Goal: Book appointment/travel/reservation

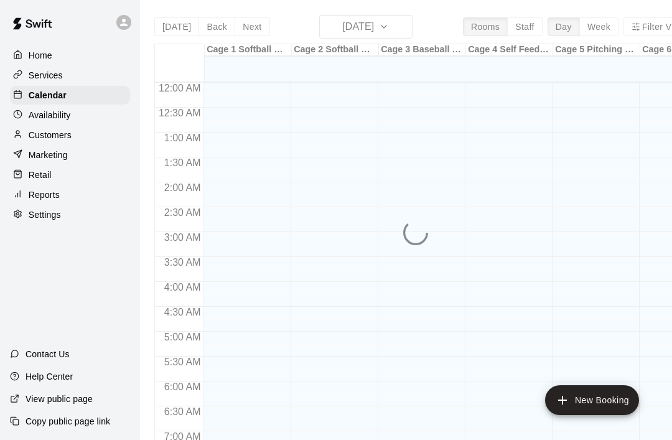
scroll to position [731, 0]
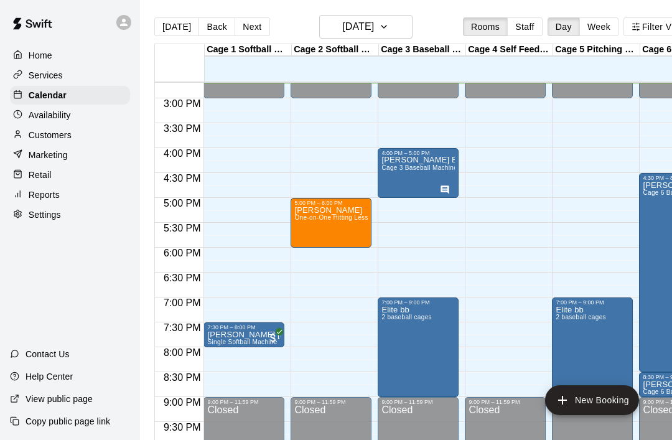
click at [314, 221] on span "One-on-One Hitting Lesson (1 Hour)" at bounding box center [348, 217] width 108 height 7
click at [299, 222] on button "edit" at bounding box center [307, 227] width 25 height 25
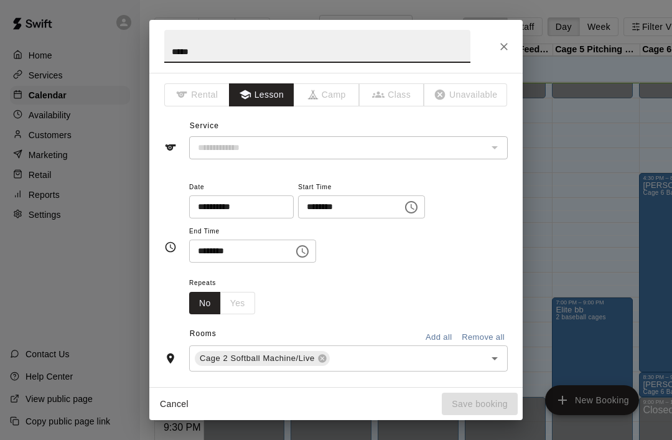
type input "**********"
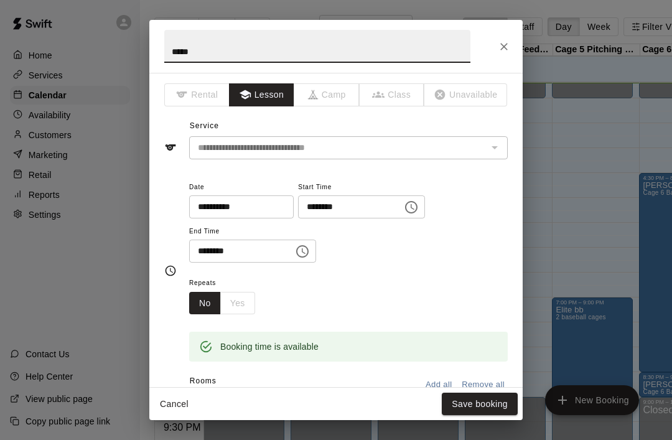
click at [254, 252] on input "********" at bounding box center [237, 251] width 96 height 23
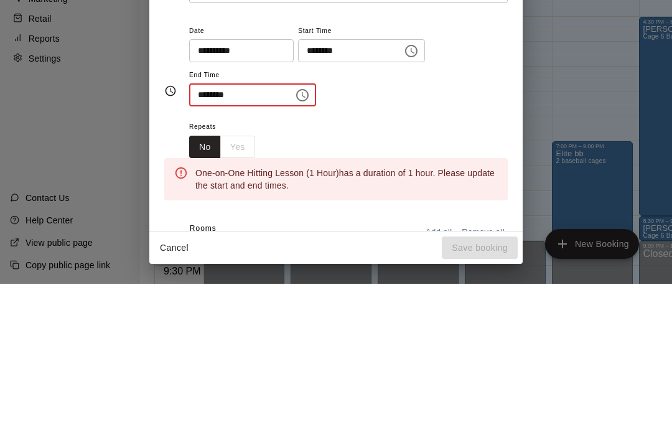
click at [296, 245] on icon "Choose time" at bounding box center [302, 251] width 12 height 12
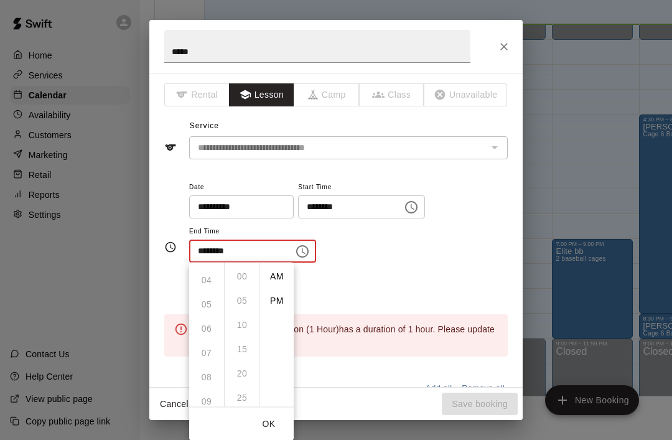
scroll to position [97, 0]
click at [201, 328] on ul "12 01 02 03 04 05 06 07 08 09 10 11" at bounding box center [206, 335] width 35 height 144
click at [271, 303] on li "PM" at bounding box center [277, 300] width 30 height 23
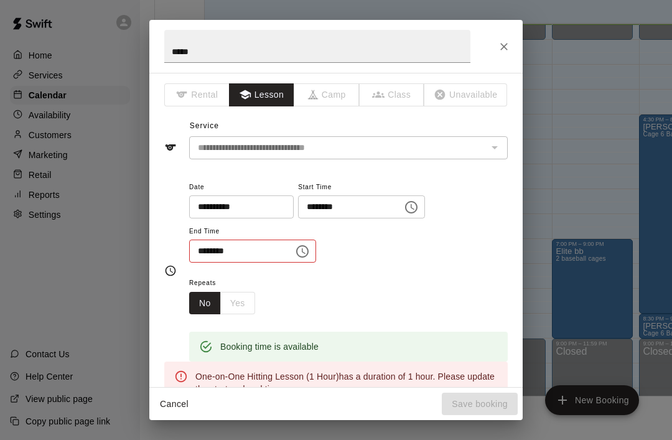
scroll to position [22, 0]
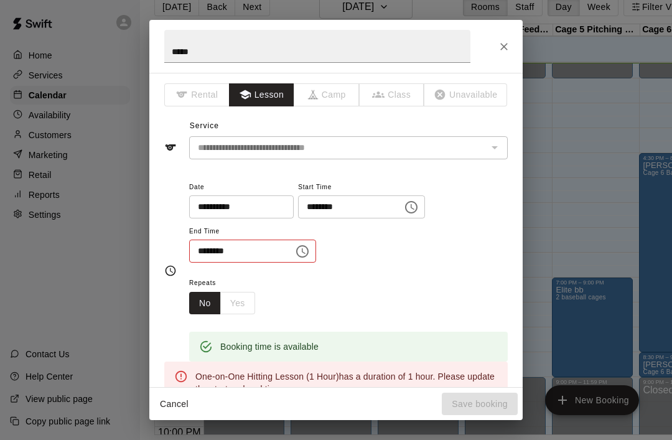
click at [245, 251] on input "********" at bounding box center [237, 251] width 96 height 23
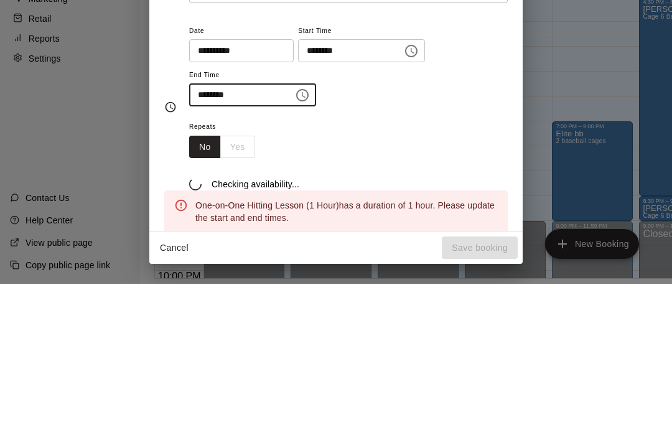
type input "********"
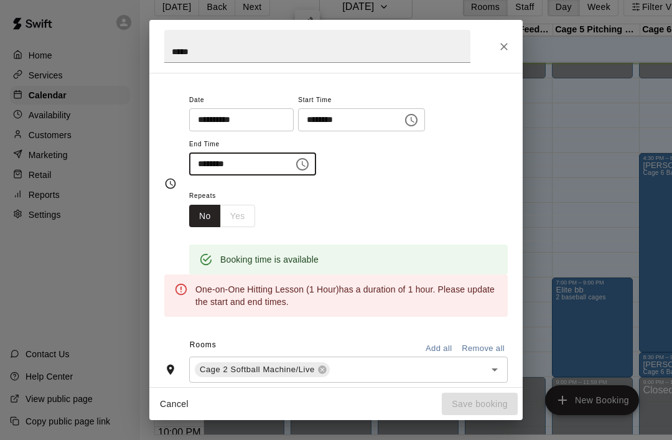
scroll to position [87, 0]
click at [167, 121] on div "**********" at bounding box center [336, 184] width 344 height 183
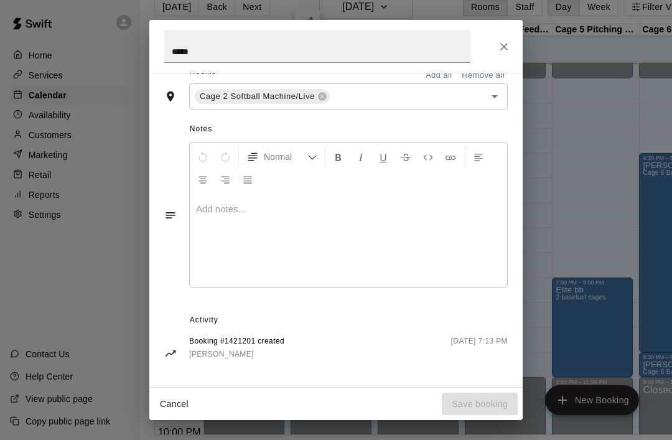
scroll to position [360, 0]
click at [504, 51] on icon "Close" at bounding box center [504, 46] width 12 height 12
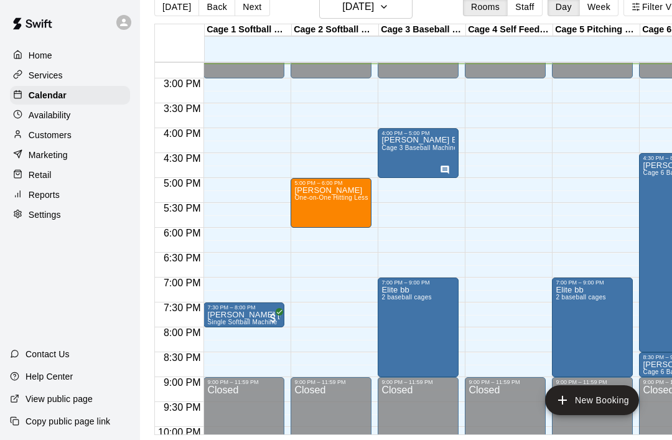
click at [311, 189] on div "[PERSON_NAME] One-on-One Hitting Lesson (1 Hour)" at bounding box center [330, 406] width 73 height 440
click at [310, 240] on icon "delete" at bounding box center [307, 237] width 9 height 11
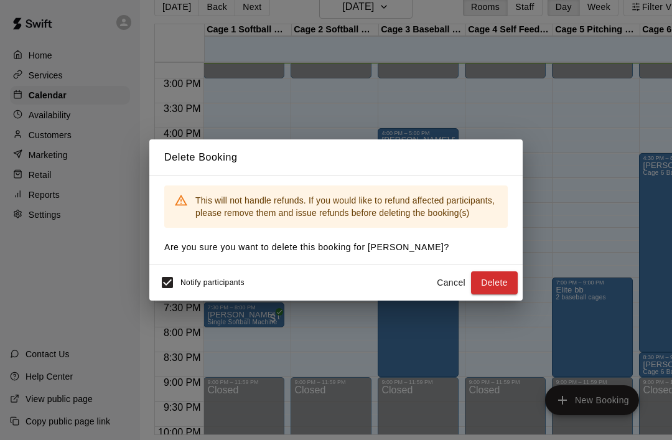
click at [502, 281] on button "Delete" at bounding box center [494, 282] width 47 height 23
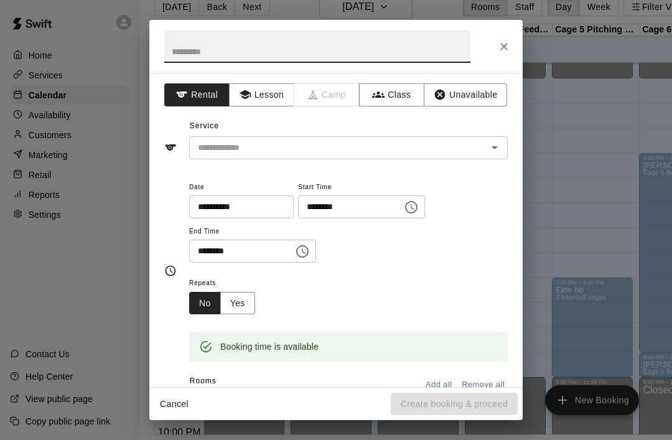
click at [509, 46] on icon "Close" at bounding box center [504, 46] width 12 height 12
click at [520, 40] on div at bounding box center [335, 46] width 373 height 53
click at [504, 42] on icon "Close" at bounding box center [504, 46] width 12 height 12
click at [177, 60] on input "text" at bounding box center [317, 46] width 306 height 33
click at [500, 148] on icon "Open" at bounding box center [494, 147] width 15 height 15
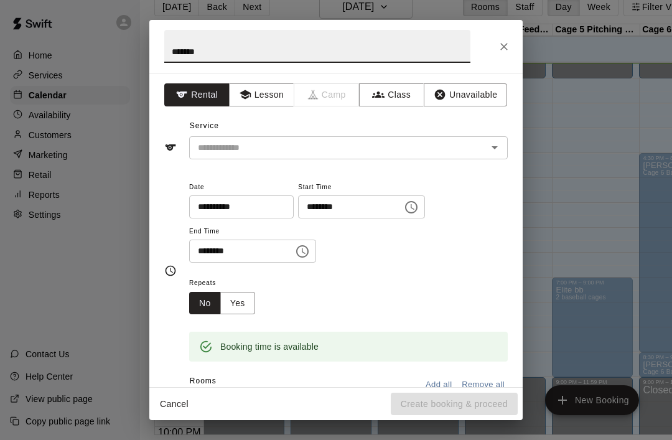
type input "*******"
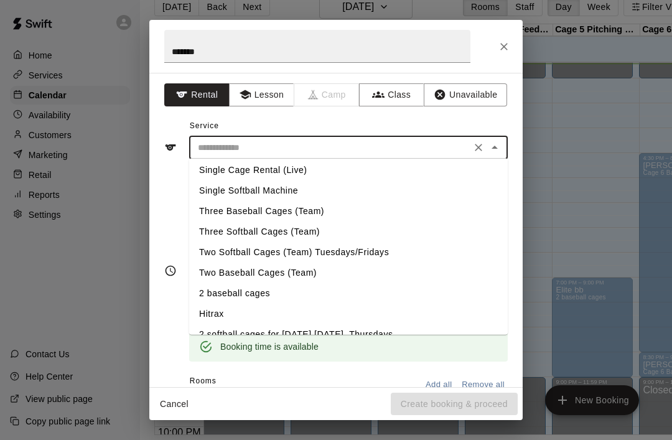
scroll to position [85, 0]
click at [205, 166] on li "Single Cage Rental (Live)" at bounding box center [348, 171] width 319 height 21
type input "**********"
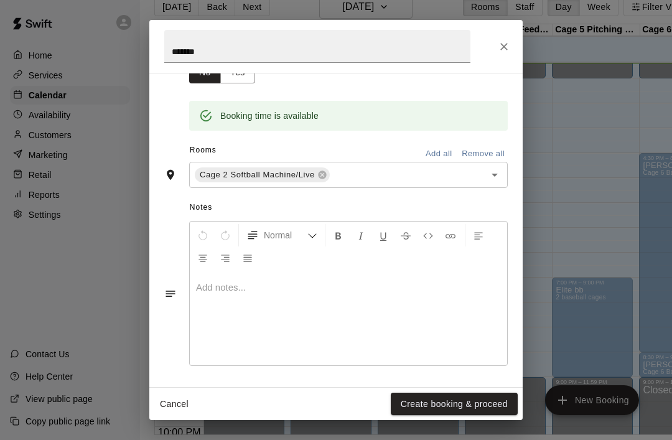
scroll to position [230, 0]
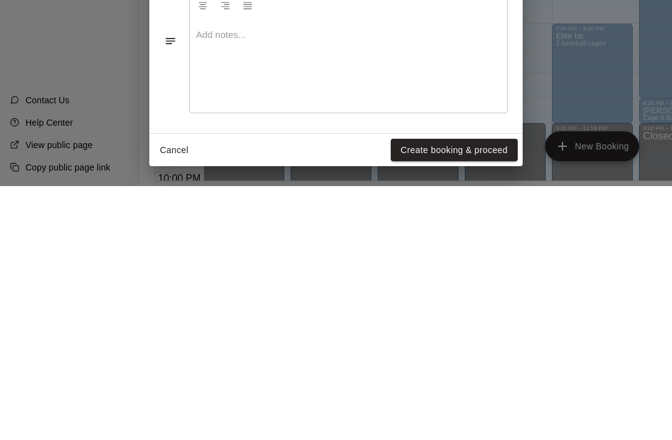
click at [486, 393] on button "Create booking & proceed" at bounding box center [454, 404] width 127 height 23
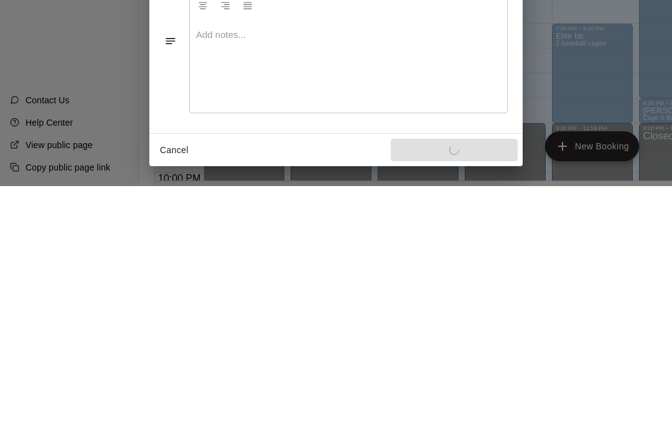
scroll to position [60, 0]
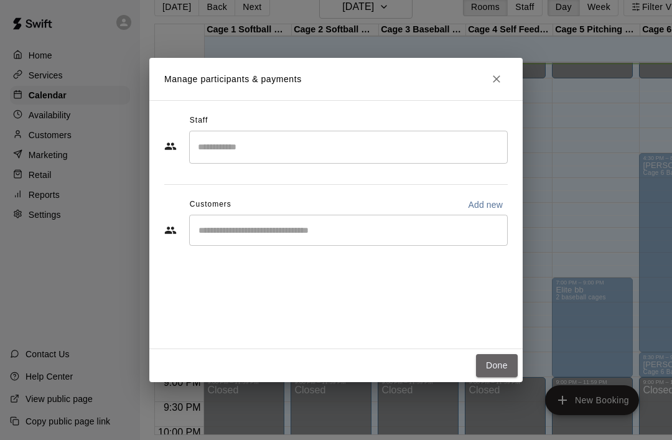
click at [490, 364] on button "Done" at bounding box center [497, 365] width 42 height 23
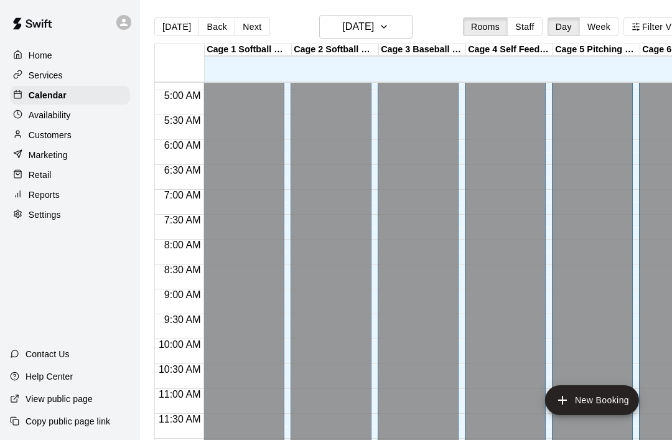
scroll to position [241, 0]
click at [389, 29] on icon "button" at bounding box center [384, 26] width 10 height 15
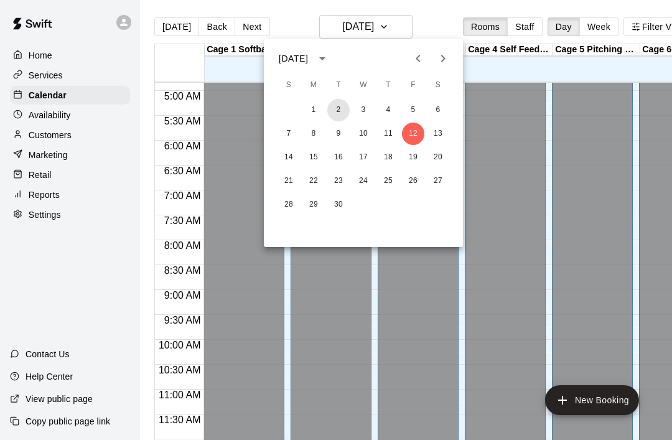
click at [333, 108] on button "2" at bounding box center [338, 110] width 22 height 22
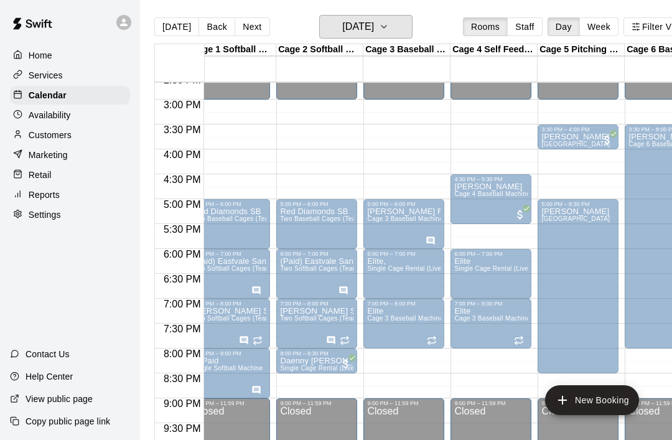
scroll to position [0, 0]
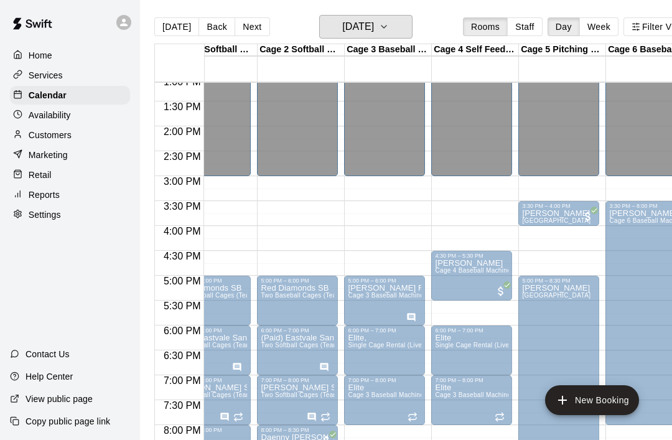
click at [389, 29] on icon "button" at bounding box center [384, 26] width 10 height 15
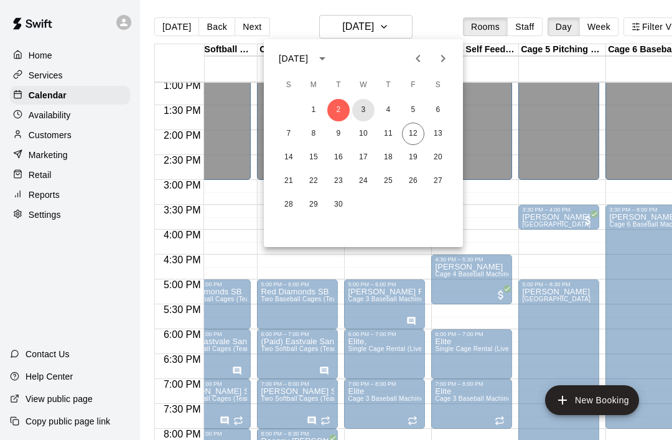
click at [361, 110] on button "3" at bounding box center [363, 110] width 22 height 22
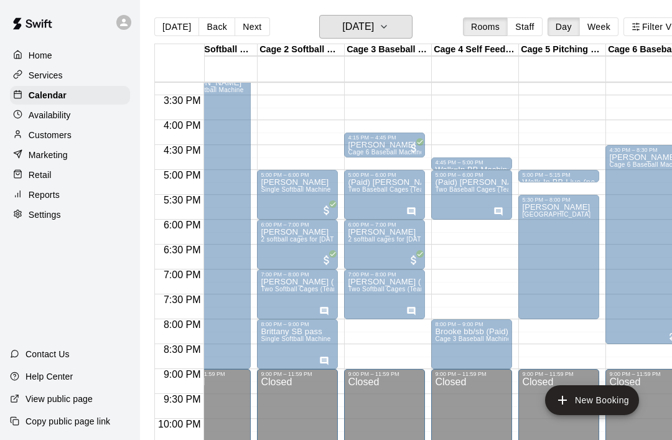
click at [403, 28] on button "[DATE]" at bounding box center [365, 27] width 93 height 24
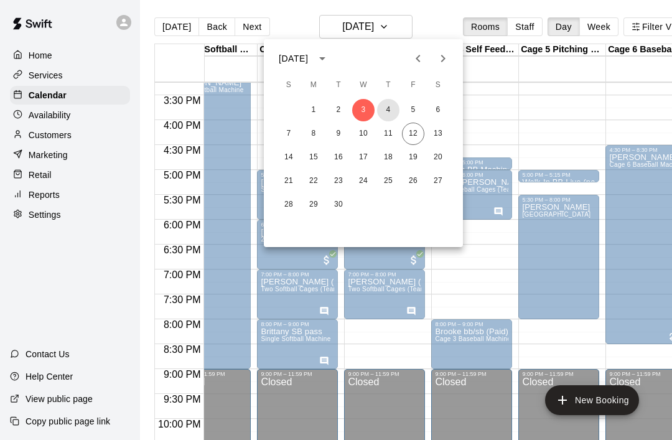
click at [384, 111] on button "4" at bounding box center [388, 110] width 22 height 22
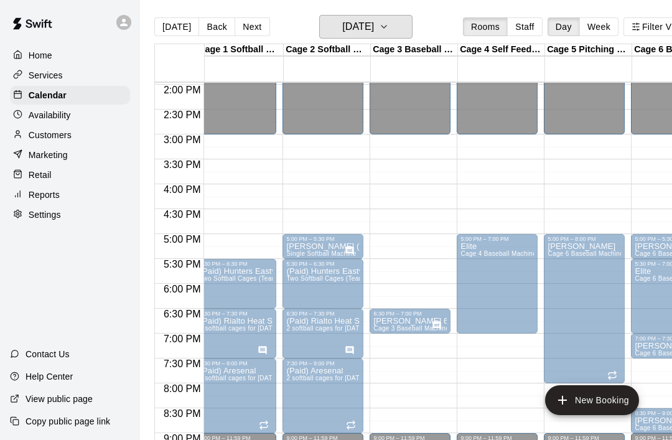
click at [389, 33] on icon "button" at bounding box center [384, 26] width 10 height 15
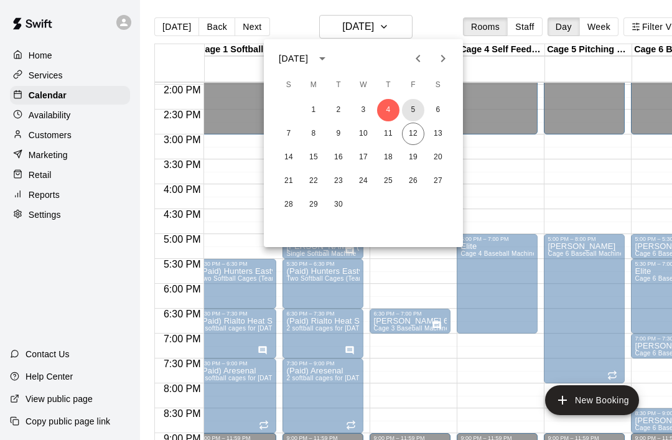
click at [420, 111] on button "5" at bounding box center [413, 110] width 22 height 22
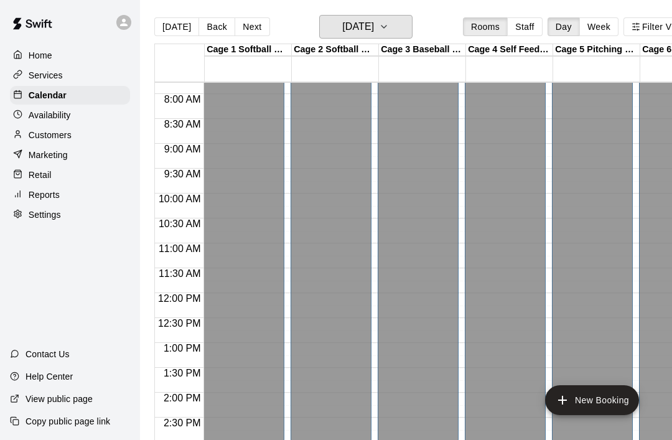
click at [395, 37] on button "[DATE]" at bounding box center [365, 27] width 93 height 24
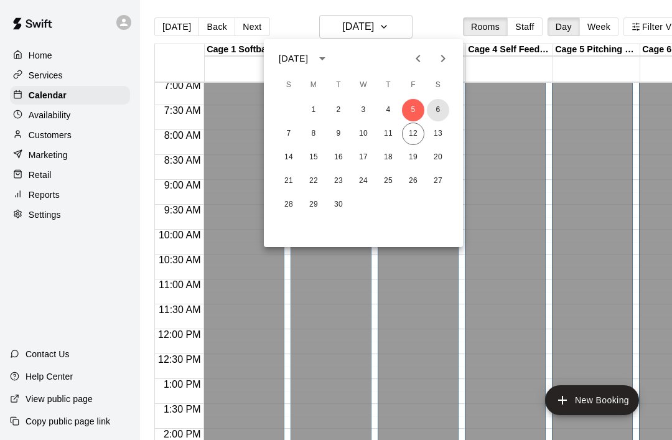
click at [442, 110] on button "6" at bounding box center [438, 110] width 22 height 22
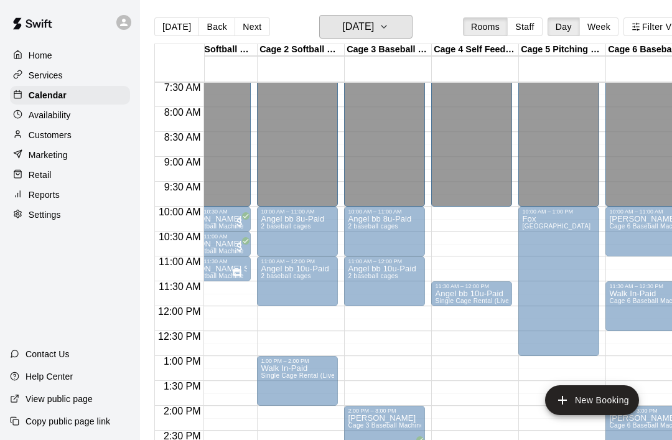
click at [409, 30] on button "[DATE]" at bounding box center [365, 27] width 93 height 24
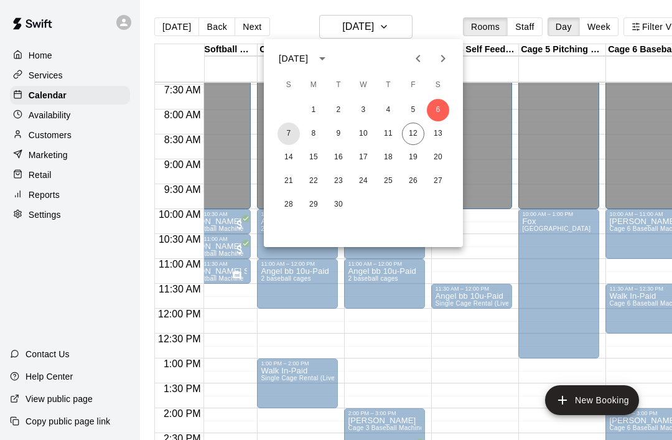
click at [292, 130] on button "7" at bounding box center [289, 134] width 22 height 22
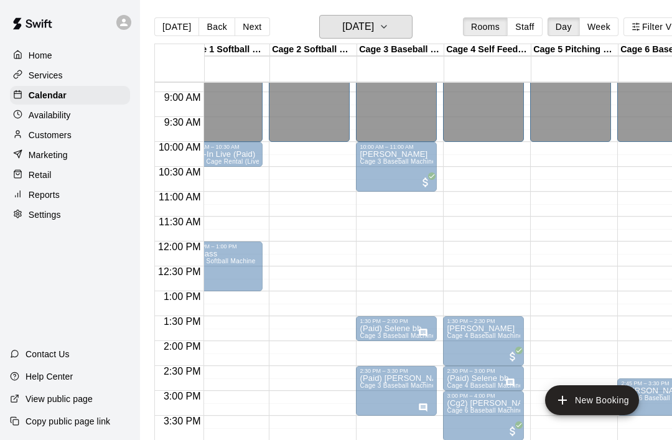
click at [395, 25] on button "[DATE]" at bounding box center [365, 27] width 93 height 24
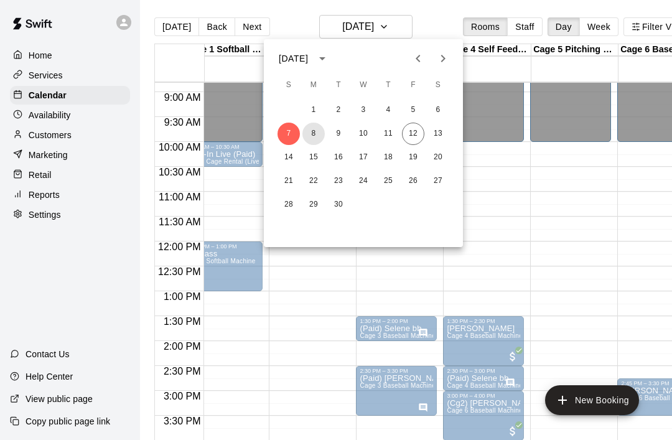
click at [317, 133] on button "8" at bounding box center [314, 134] width 22 height 22
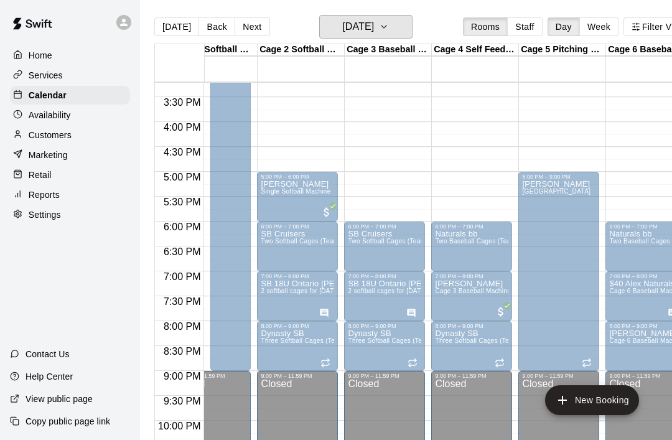
click at [387, 28] on icon "button" at bounding box center [384, 27] width 5 height 2
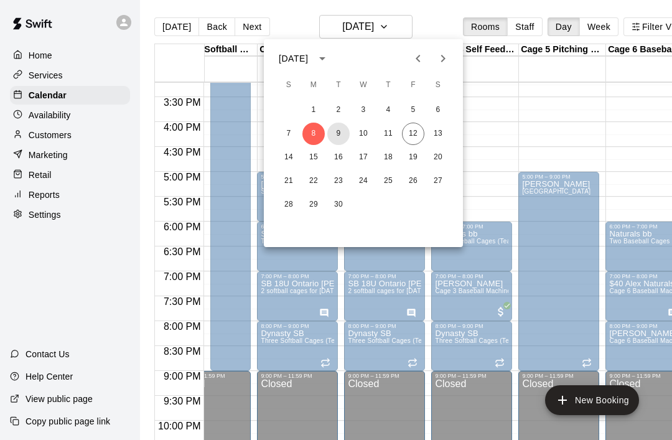
click at [340, 137] on button "9" at bounding box center [338, 134] width 22 height 22
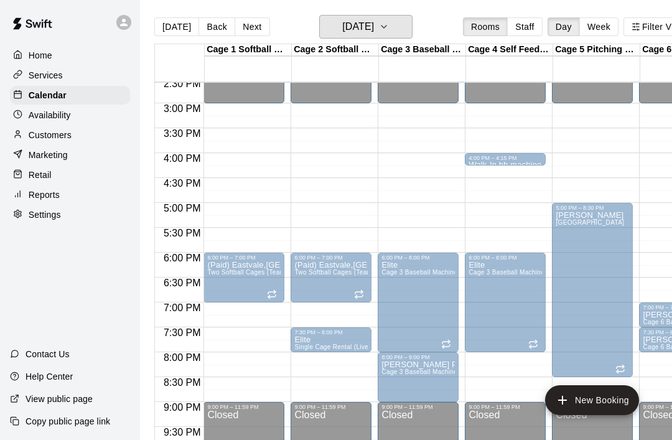
click at [411, 26] on button "[DATE]" at bounding box center [365, 27] width 93 height 24
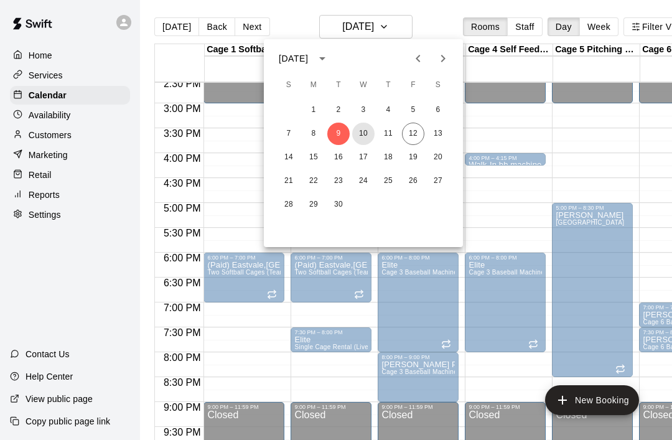
click at [365, 134] on button "10" at bounding box center [363, 134] width 22 height 22
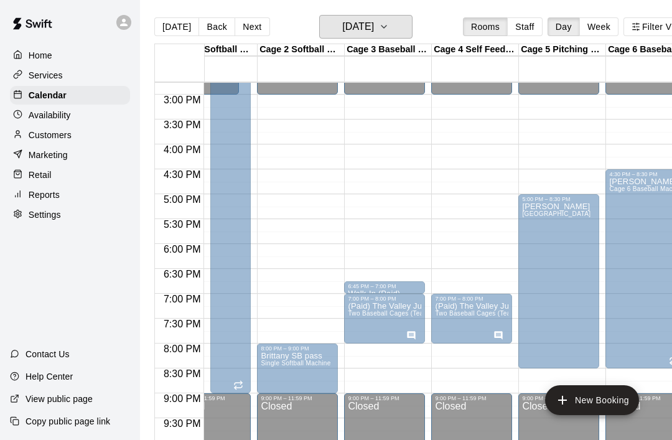
click at [389, 24] on icon "button" at bounding box center [384, 26] width 10 height 15
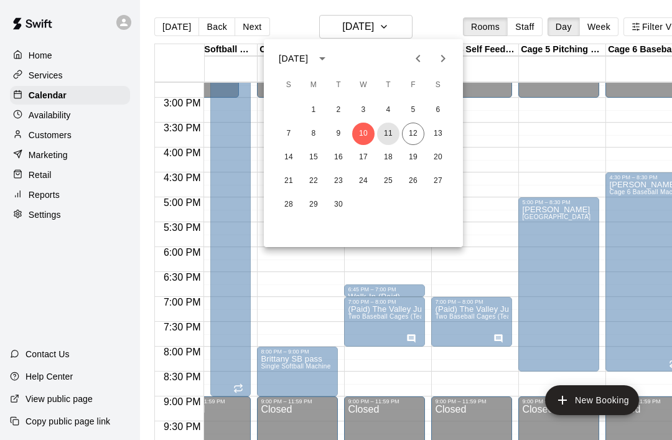
click at [383, 142] on button "11" at bounding box center [388, 134] width 22 height 22
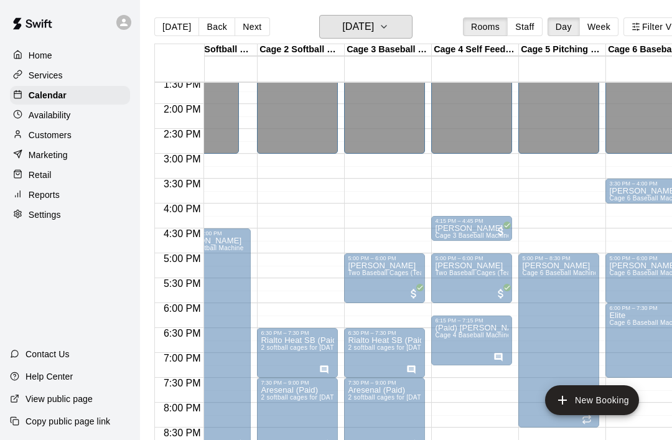
click at [397, 38] on button "[DATE]" at bounding box center [365, 27] width 93 height 24
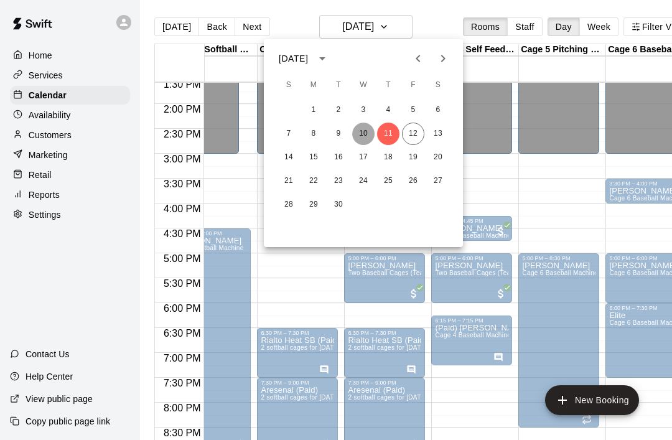
click at [356, 132] on button "10" at bounding box center [363, 134] width 22 height 22
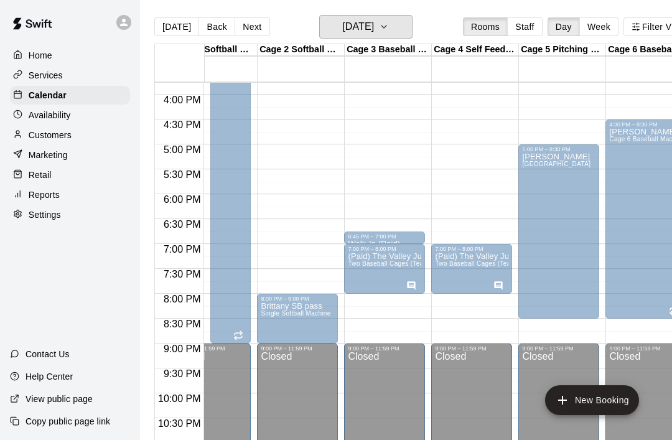
scroll to position [784, 34]
click at [411, 35] on button "[DATE]" at bounding box center [365, 27] width 93 height 24
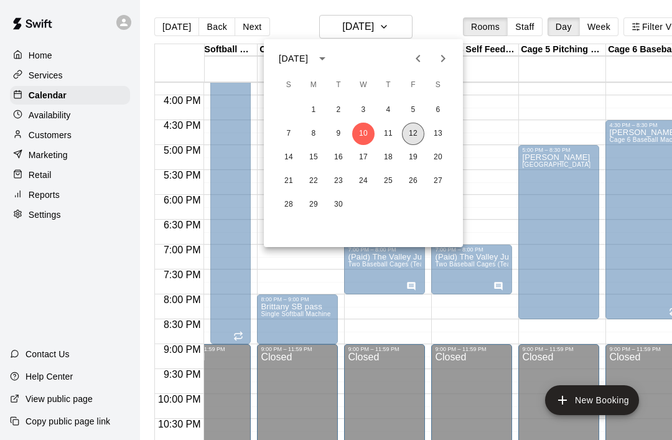
click at [415, 141] on button "12" at bounding box center [413, 134] width 22 height 22
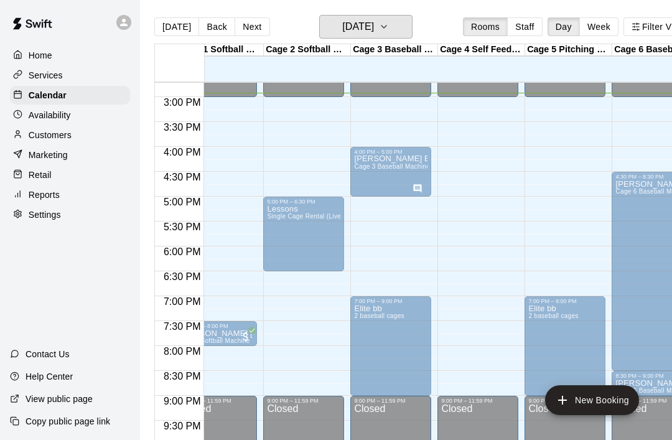
scroll to position [0, 27]
